Goal: Find specific page/section: Find specific page/section

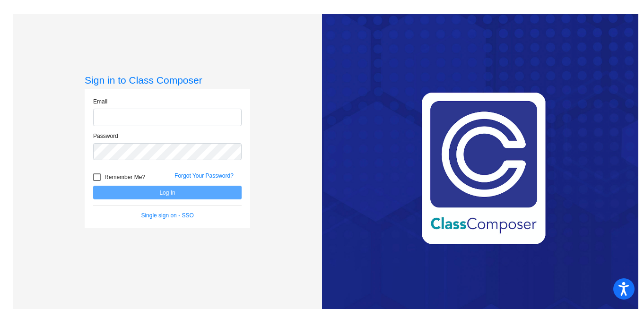
type input "[EMAIL_ADDRESS][DOMAIN_NAME]"
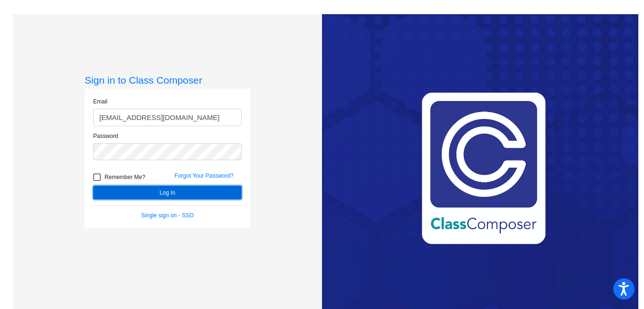
click at [159, 193] on button "Log In" at bounding box center [167, 193] width 149 height 14
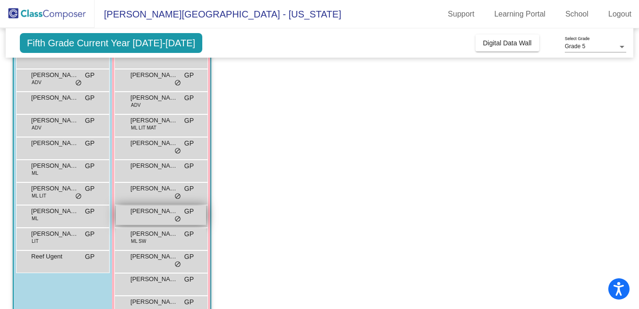
scroll to position [105, 0]
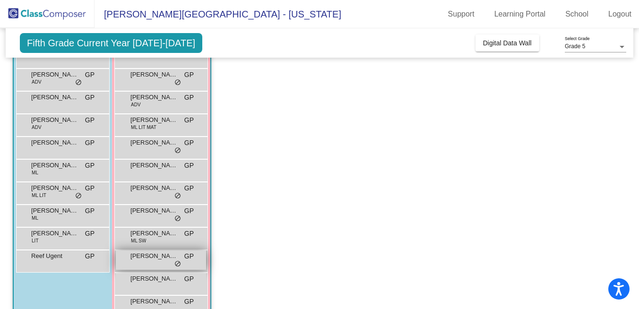
click at [173, 257] on span "[PERSON_NAME]" at bounding box center [154, 256] width 47 height 9
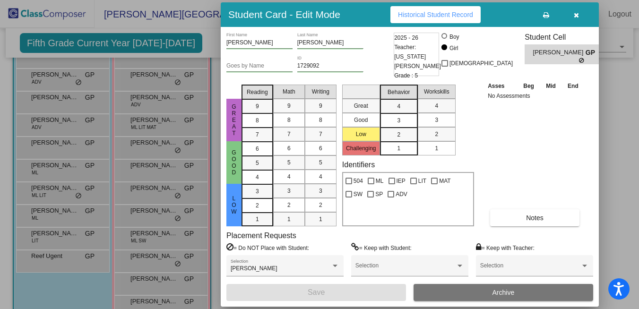
scroll to position [0, 0]
click at [582, 16] on button "button" at bounding box center [576, 14] width 30 height 17
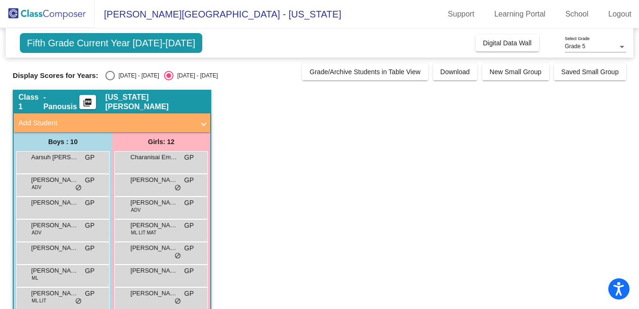
click at [109, 74] on div "Select an option" at bounding box center [109, 75] width 9 height 9
click at [110, 80] on input "[DATE] - [DATE]" at bounding box center [110, 80] width 0 height 0
radio input "true"
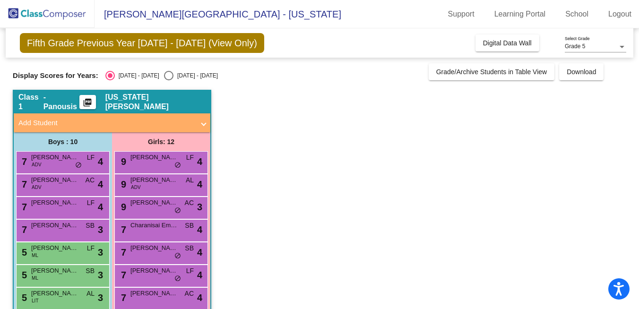
click at [174, 77] on div "[DATE] - [DATE]" at bounding box center [196, 75] width 44 height 9
click at [168, 80] on input "[DATE] - [DATE]" at bounding box center [168, 80] width 0 height 0
radio input "true"
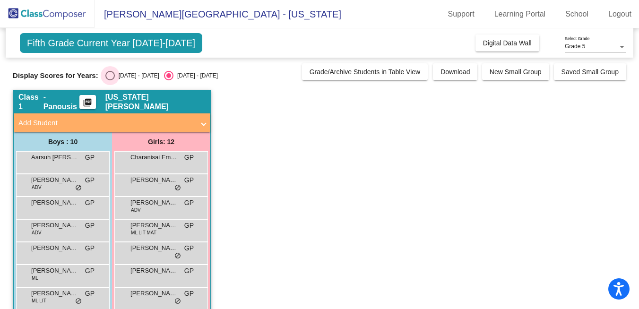
click at [115, 74] on div "[DATE] - [DATE]" at bounding box center [137, 75] width 44 height 9
click at [110, 80] on input "[DATE] - [DATE]" at bounding box center [110, 80] width 0 height 0
radio input "true"
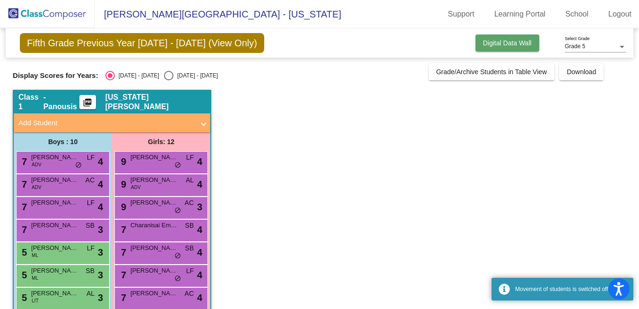
click at [502, 42] on span "Digital Data Wall" at bounding box center [507, 43] width 49 height 8
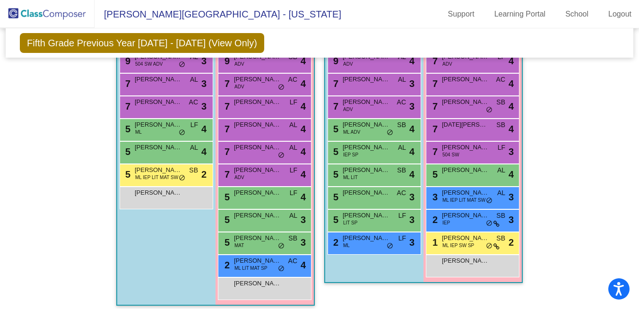
scroll to position [610, 0]
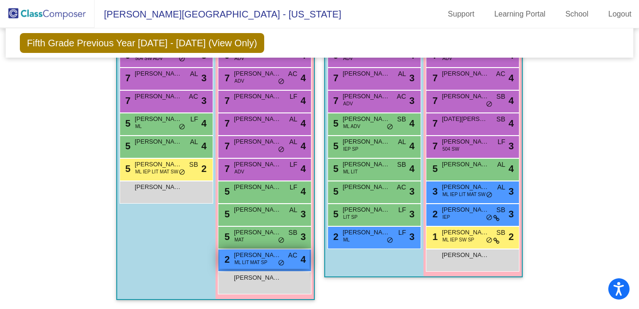
click at [272, 263] on div "2 [PERSON_NAME] ML LIT MAT SP AC lock do_not_disturb_alt 4" at bounding box center [264, 259] width 90 height 19
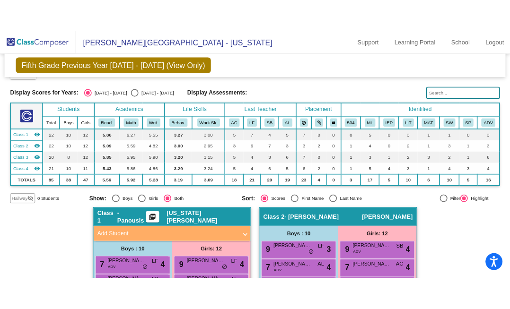
scroll to position [19, 0]
